Goal: Check status: Check status

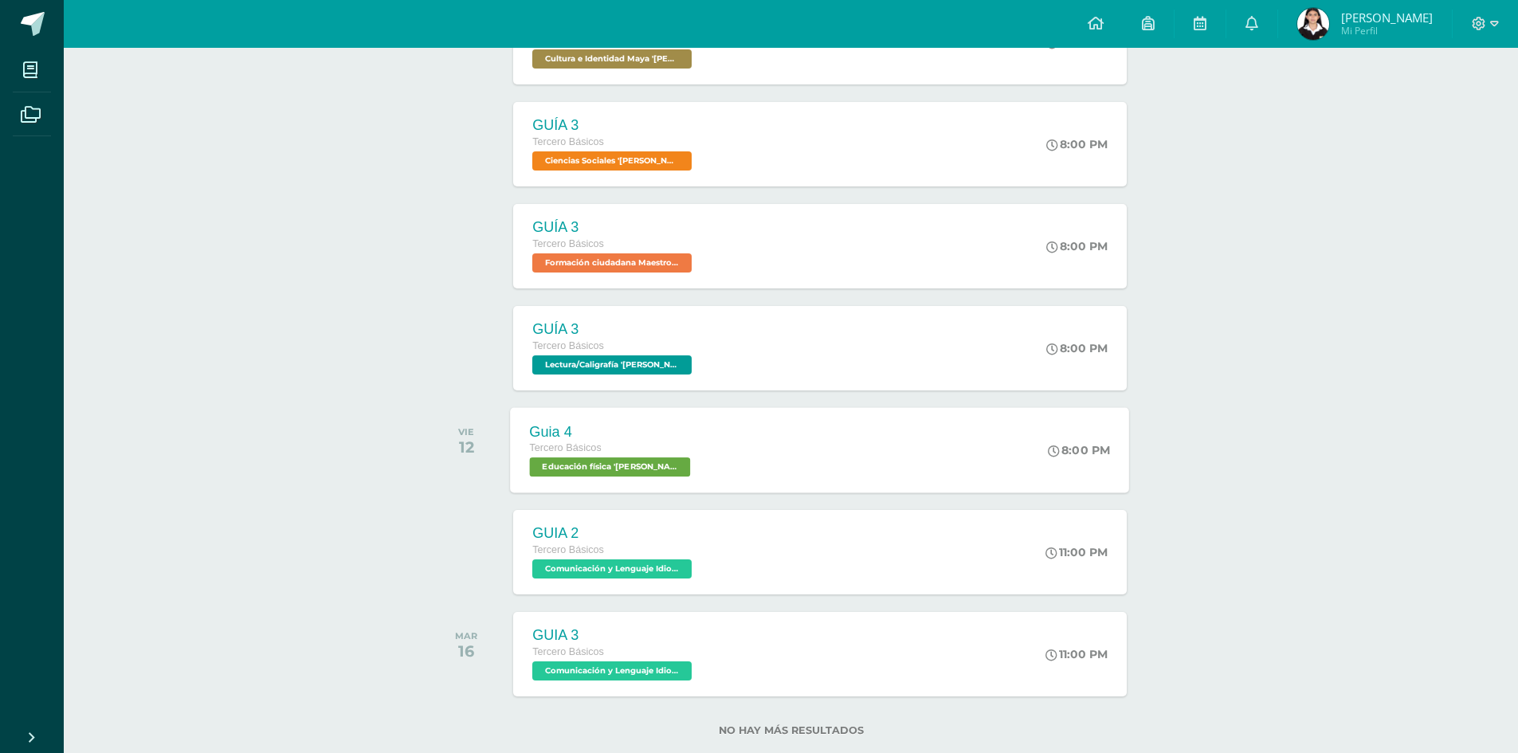
scroll to position [553, 0]
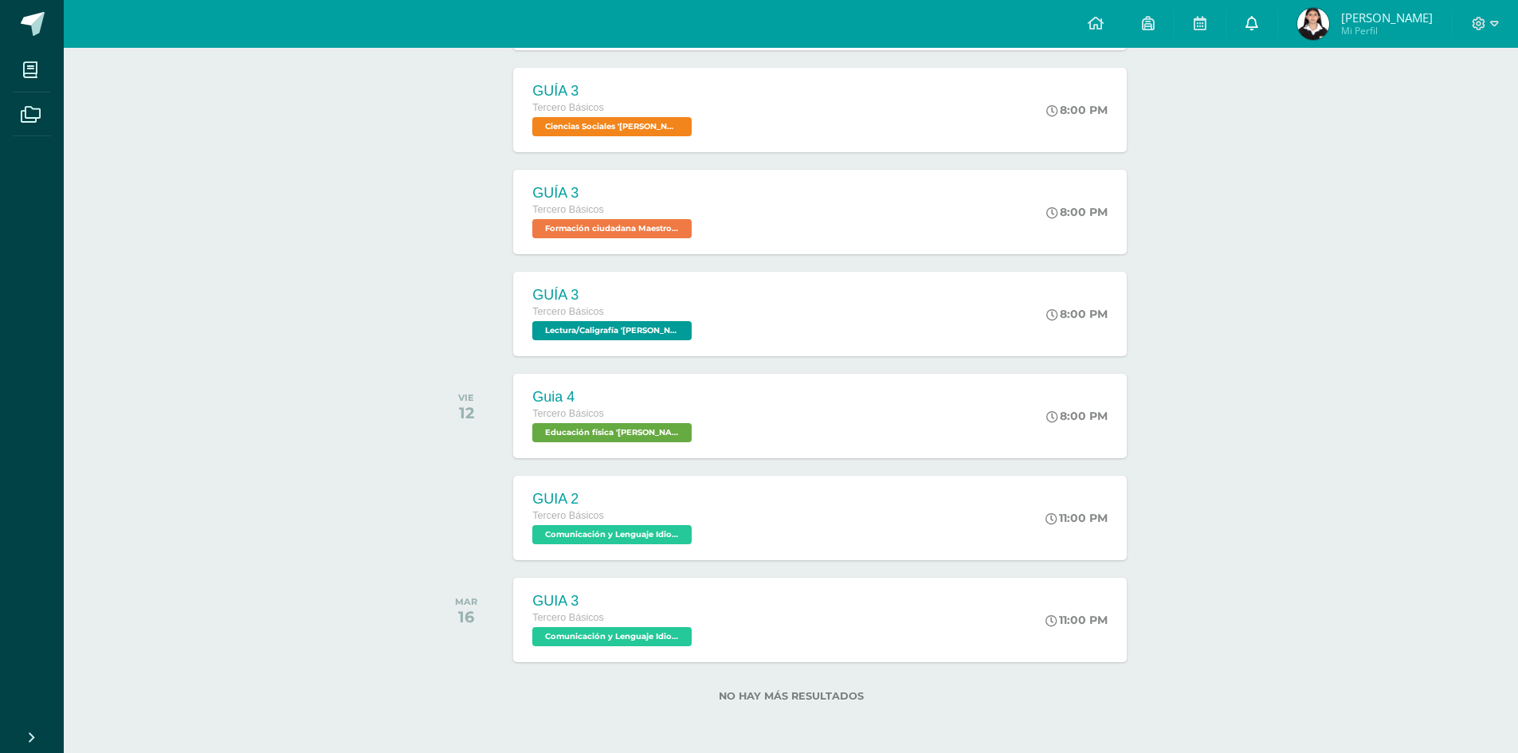
click at [1258, 29] on icon at bounding box center [1252, 23] width 13 height 14
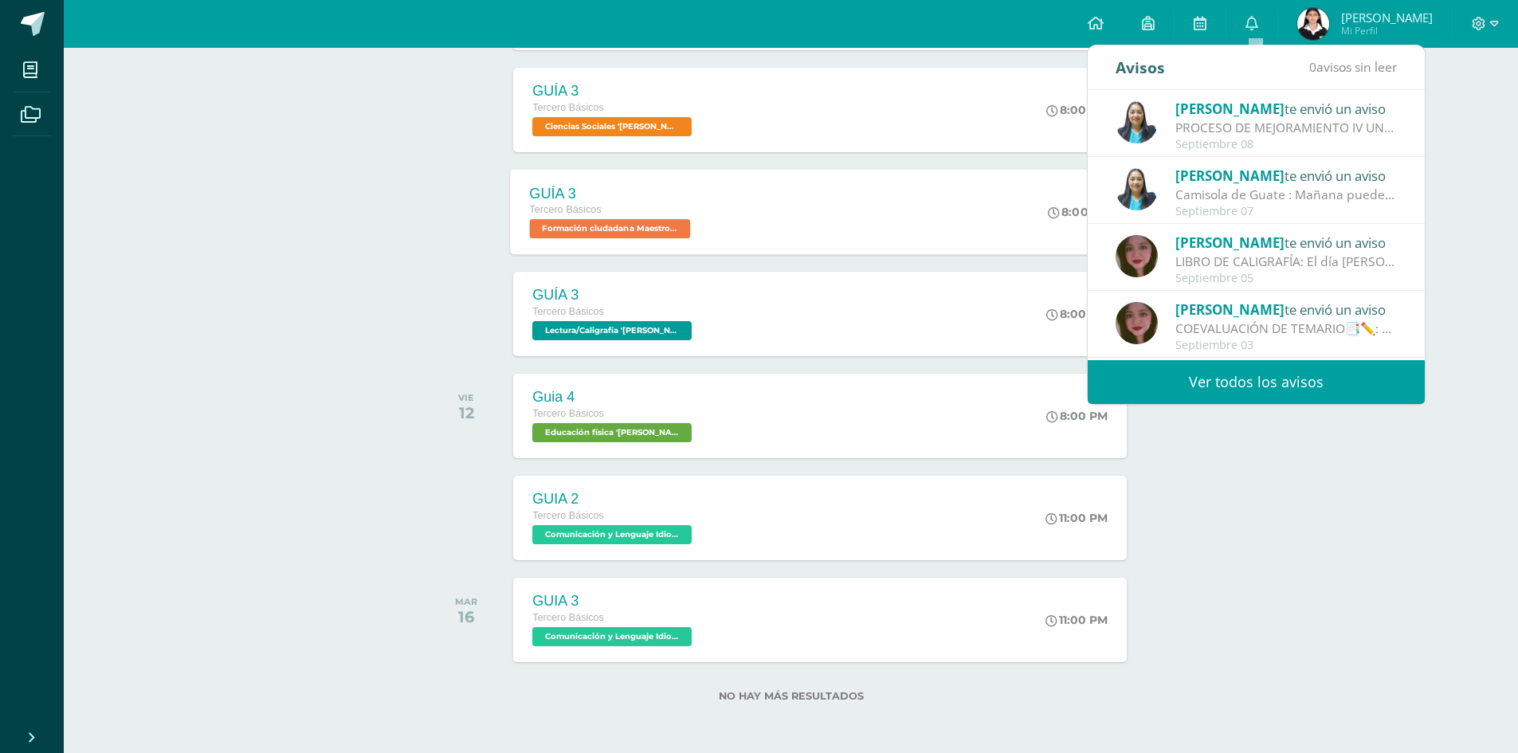
click at [1052, 210] on icon at bounding box center [1055, 212] width 12 height 12
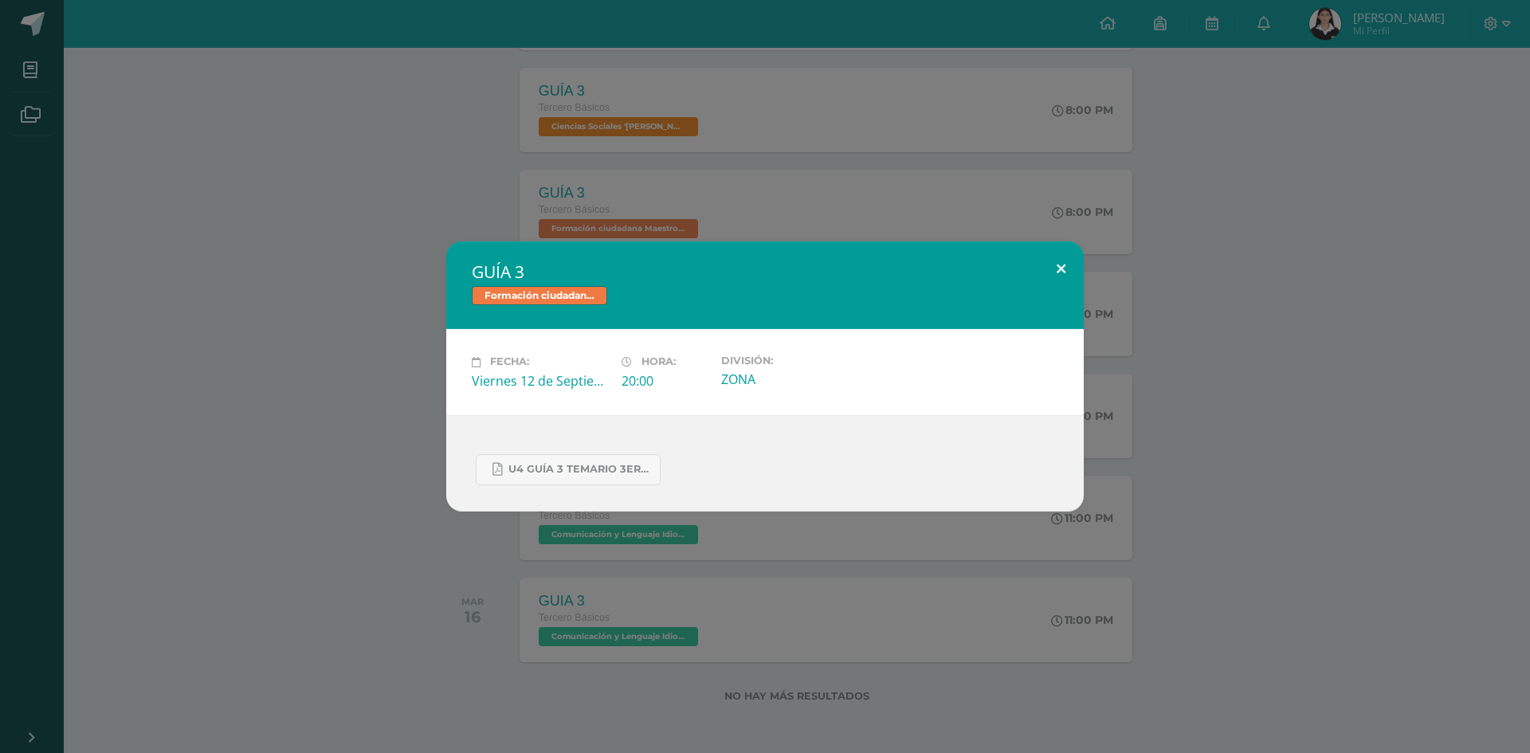
click at [1058, 266] on button at bounding box center [1061, 269] width 45 height 54
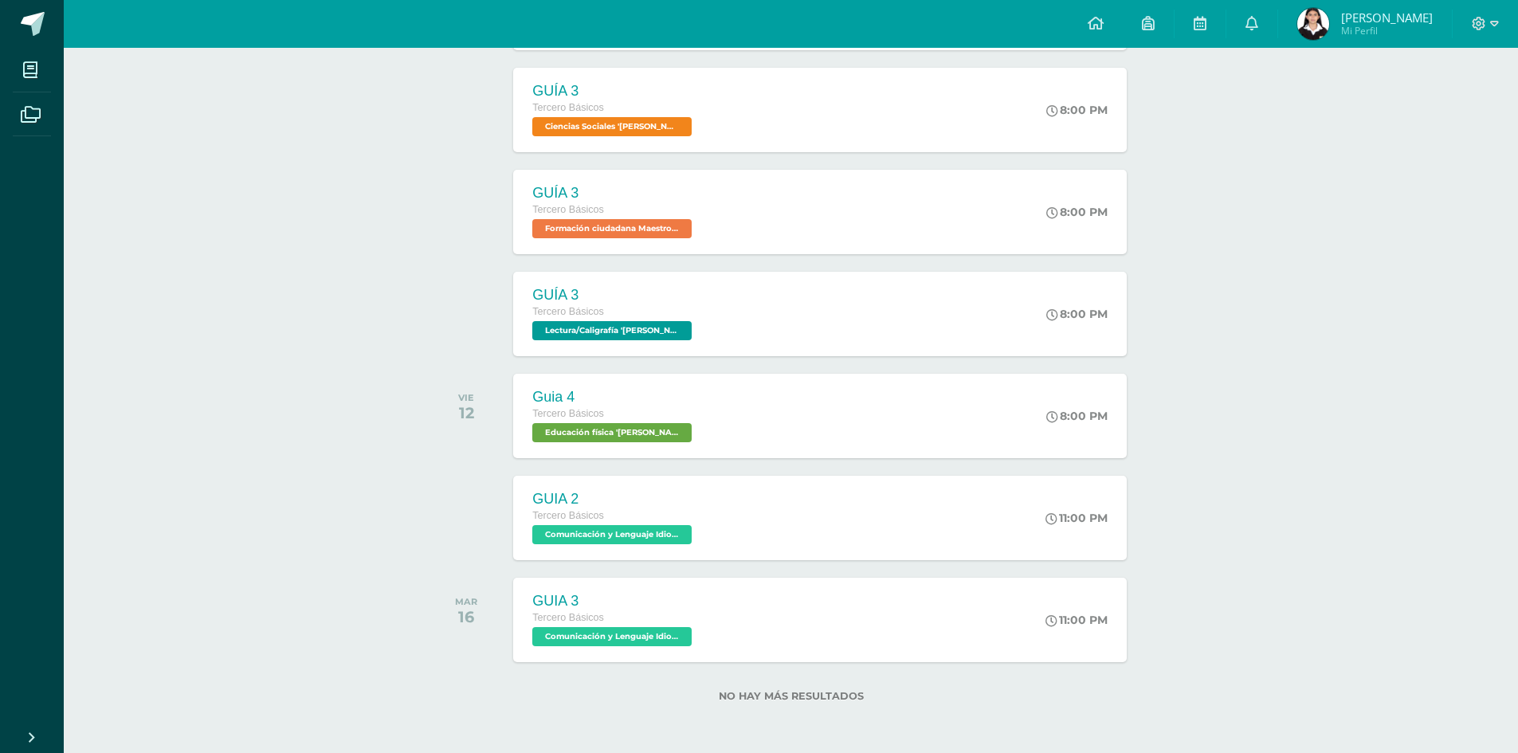
click at [1379, 24] on span "Mi Perfil" at bounding box center [1387, 31] width 92 height 14
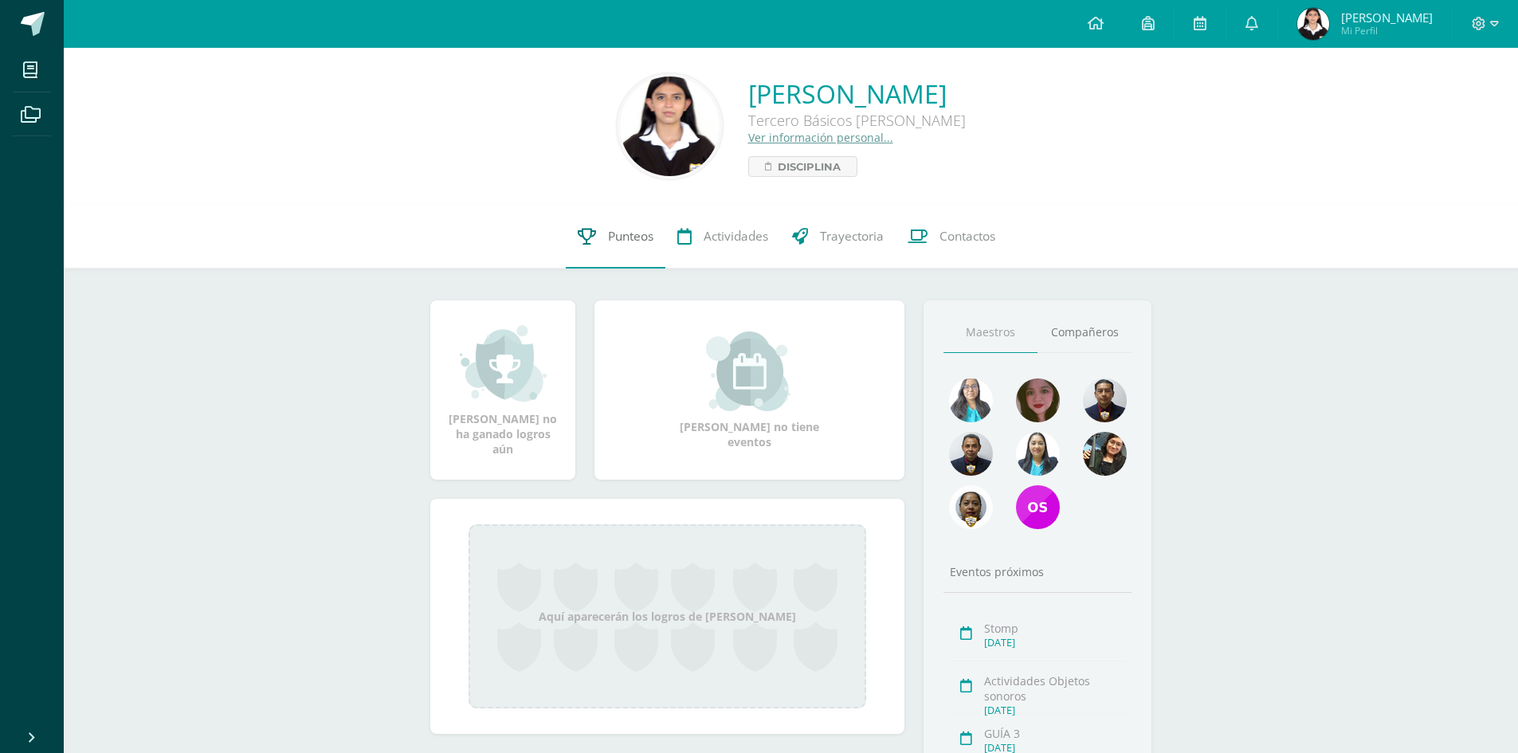
click at [623, 238] on span "Punteos" at bounding box center [630, 236] width 45 height 17
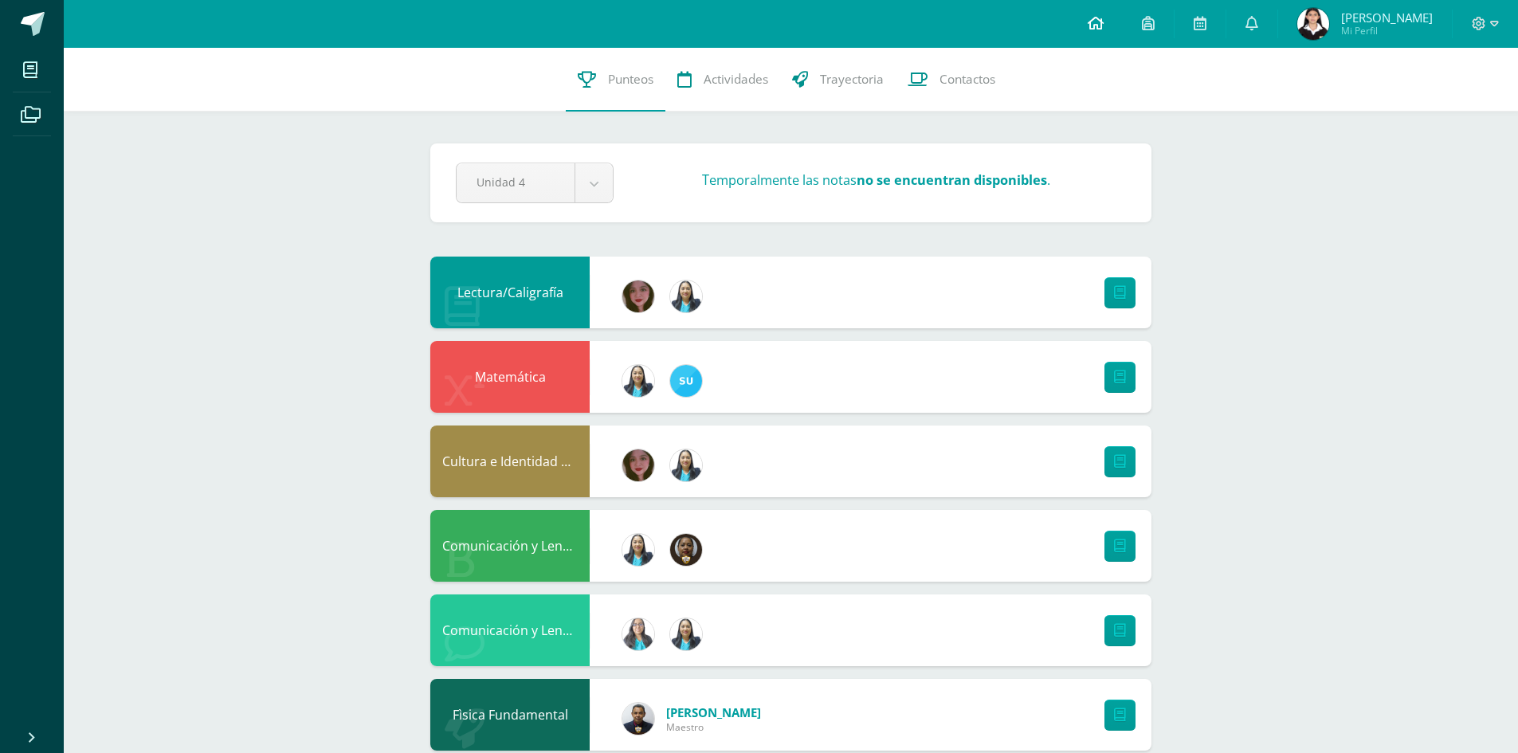
click at [1088, 23] on link at bounding box center [1096, 24] width 54 height 48
